Goal: Navigation & Orientation: Find specific page/section

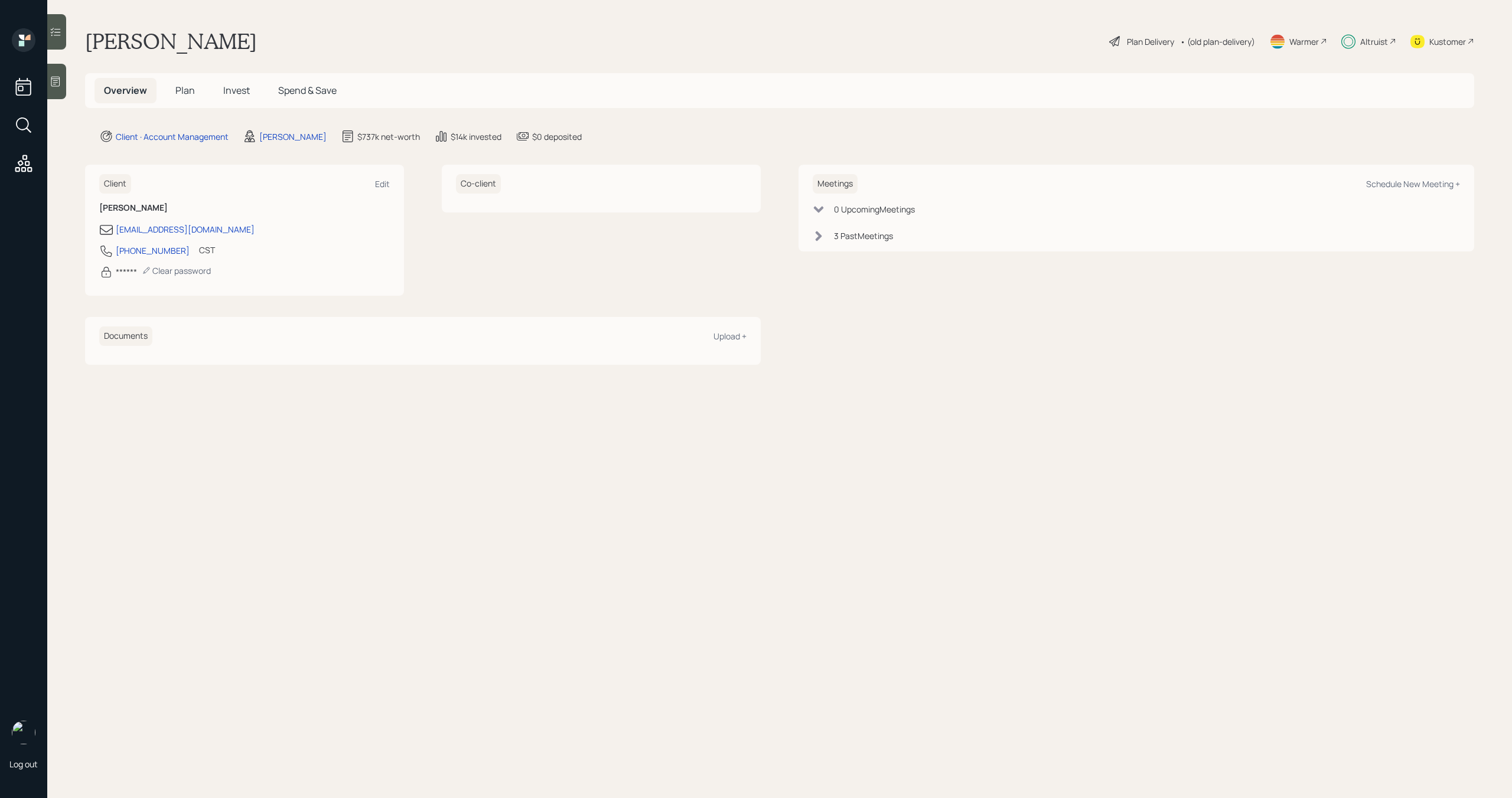
click at [180, 88] on span "Plan" at bounding box center [185, 90] width 19 height 13
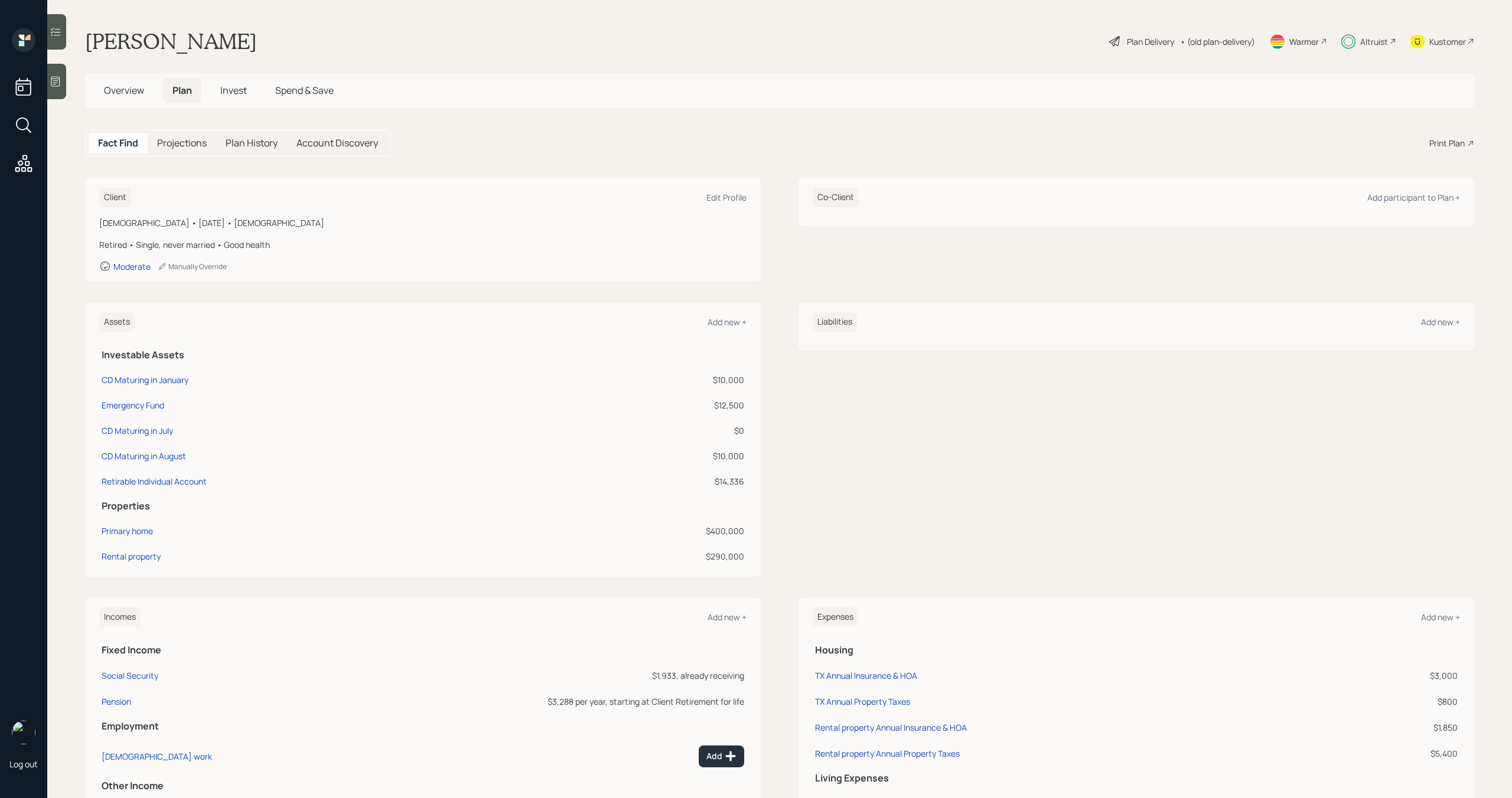
click at [235, 98] on h5 "Invest" at bounding box center [233, 91] width 45 height 25
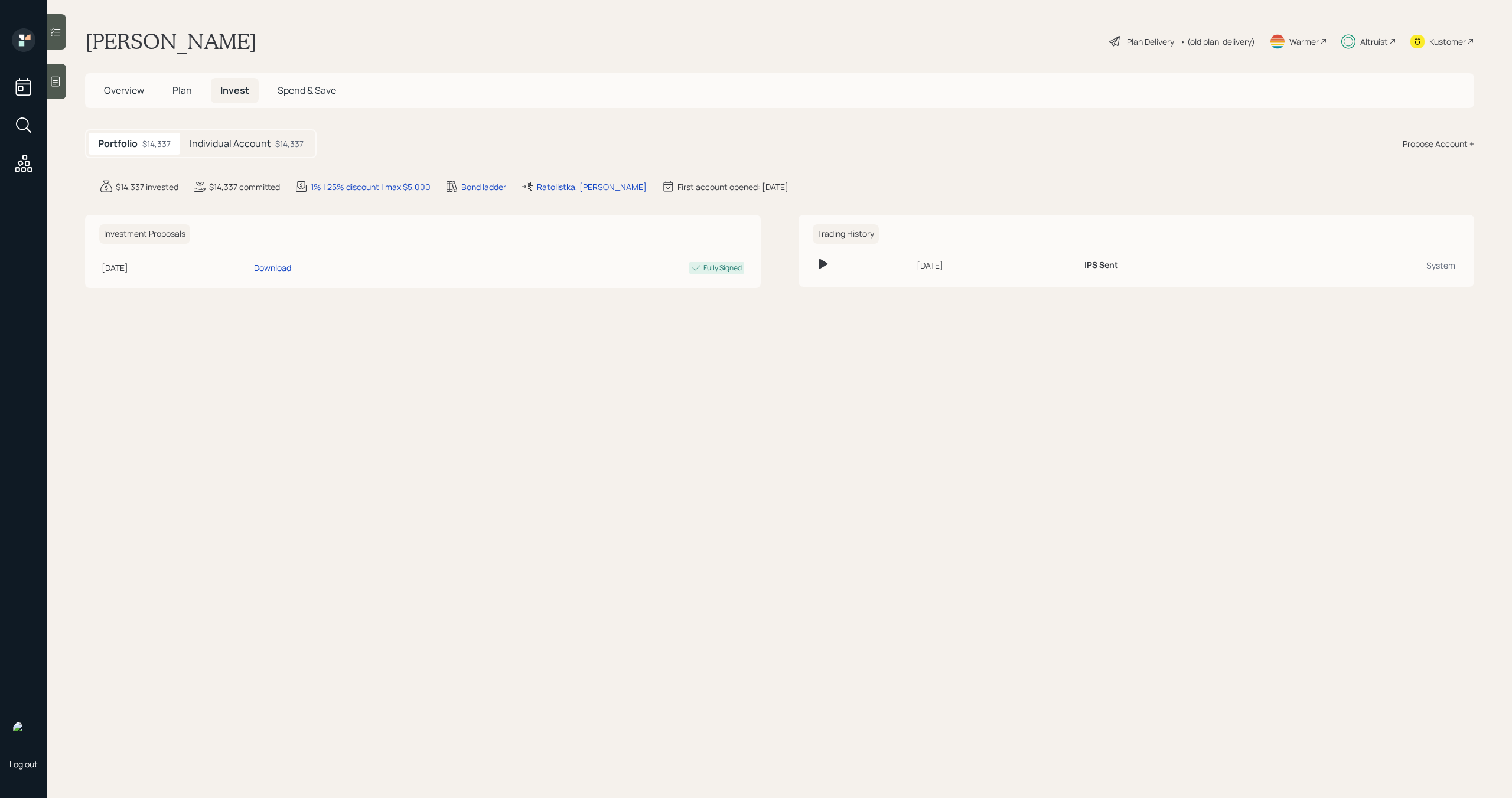
click at [174, 94] on span "Plan" at bounding box center [182, 90] width 19 height 13
